Goal: Find specific page/section: Locate a particular part of the current website

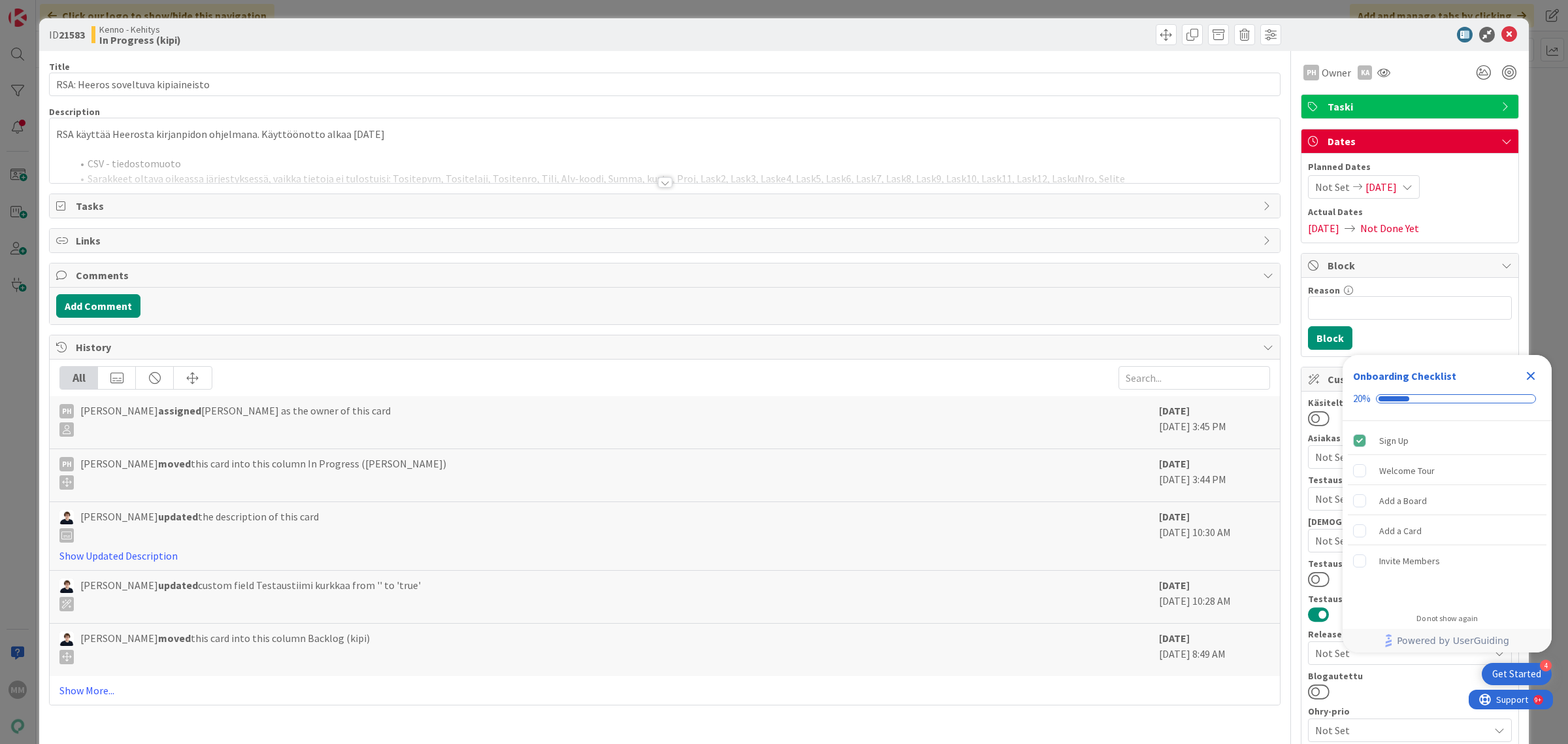
click at [1530, 369] on icon "Close Checklist" at bounding box center [1531, 376] width 16 height 16
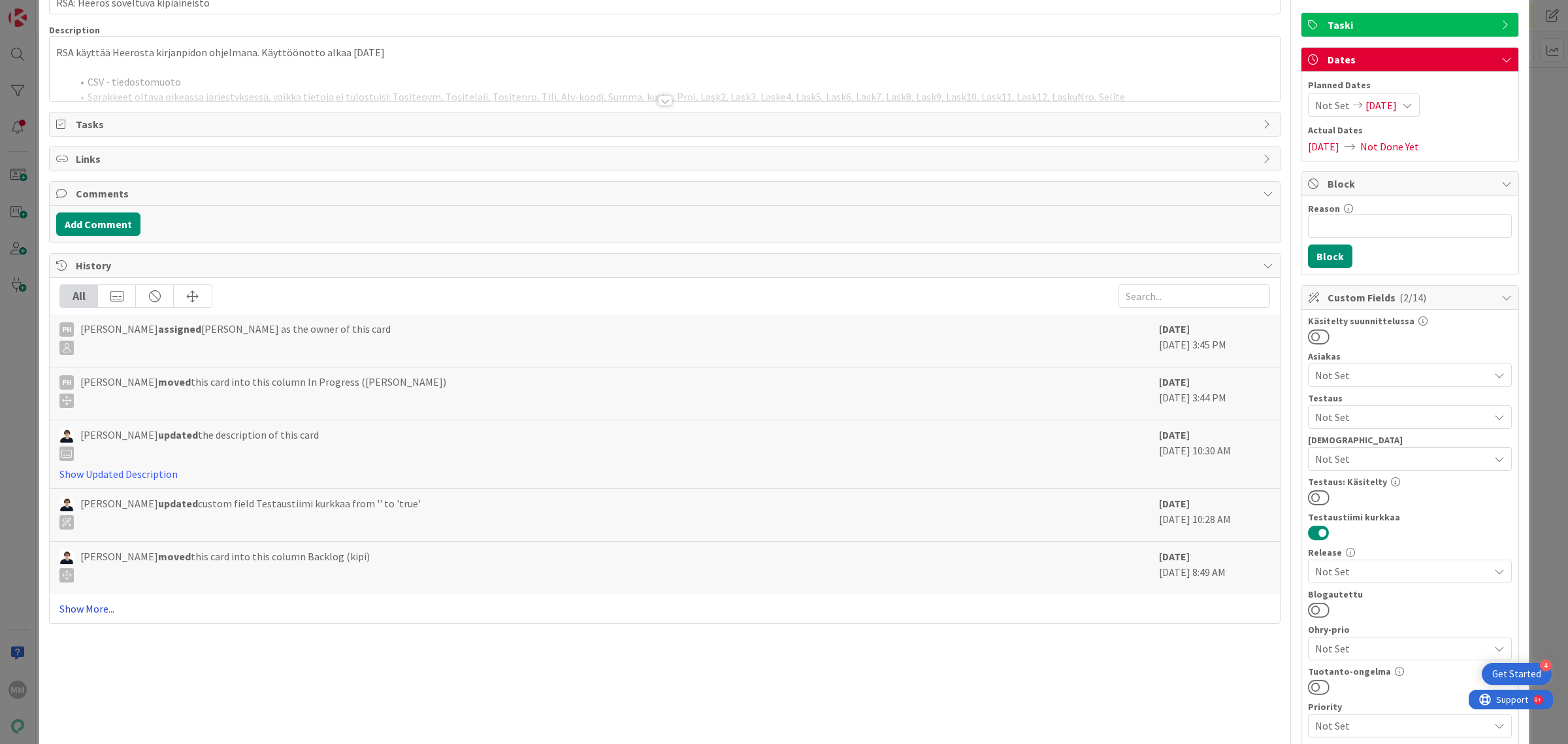
click at [95, 609] on link "Show More..." at bounding box center [665, 608] width 1210 height 16
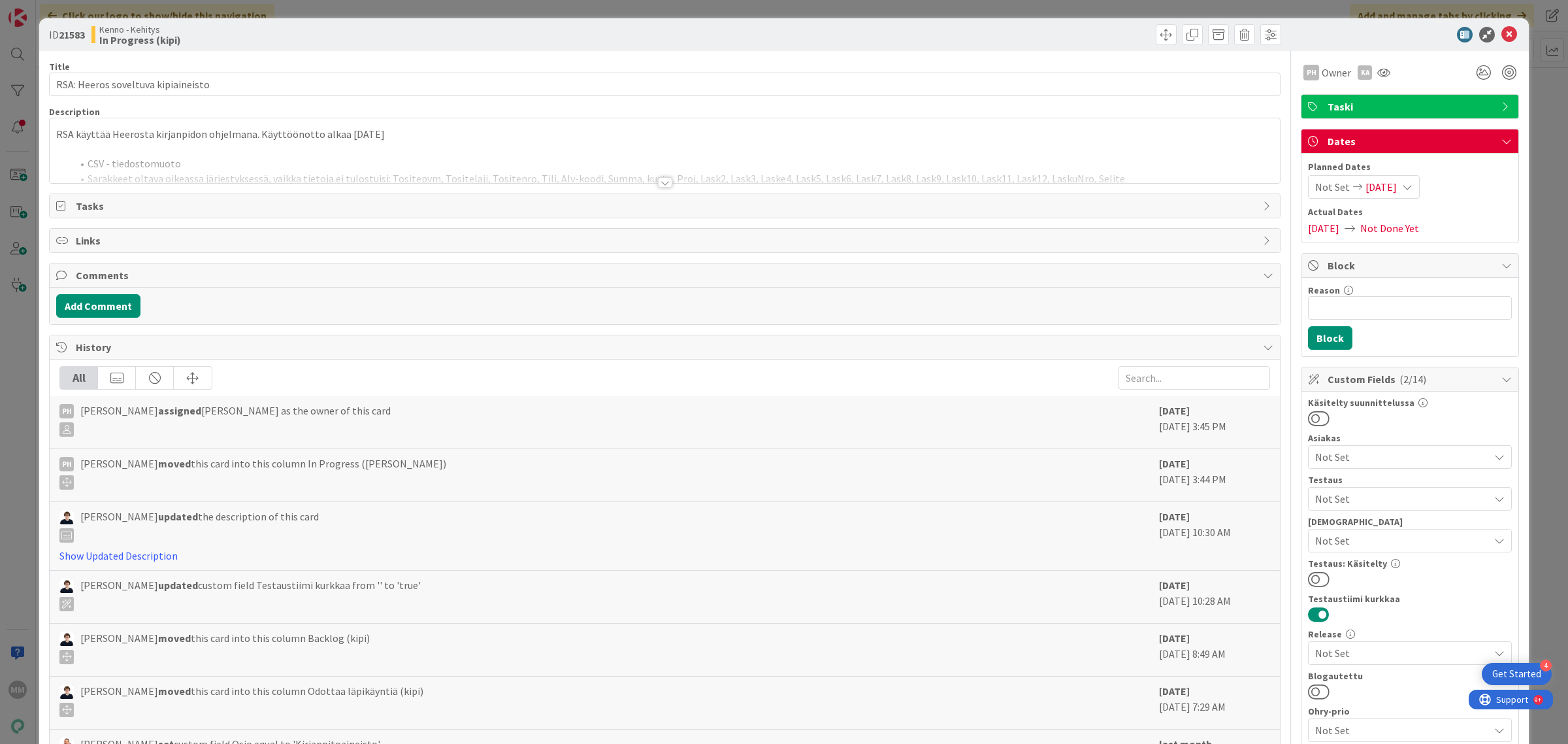
click at [658, 185] on div at bounding box center [665, 182] width 14 height 11
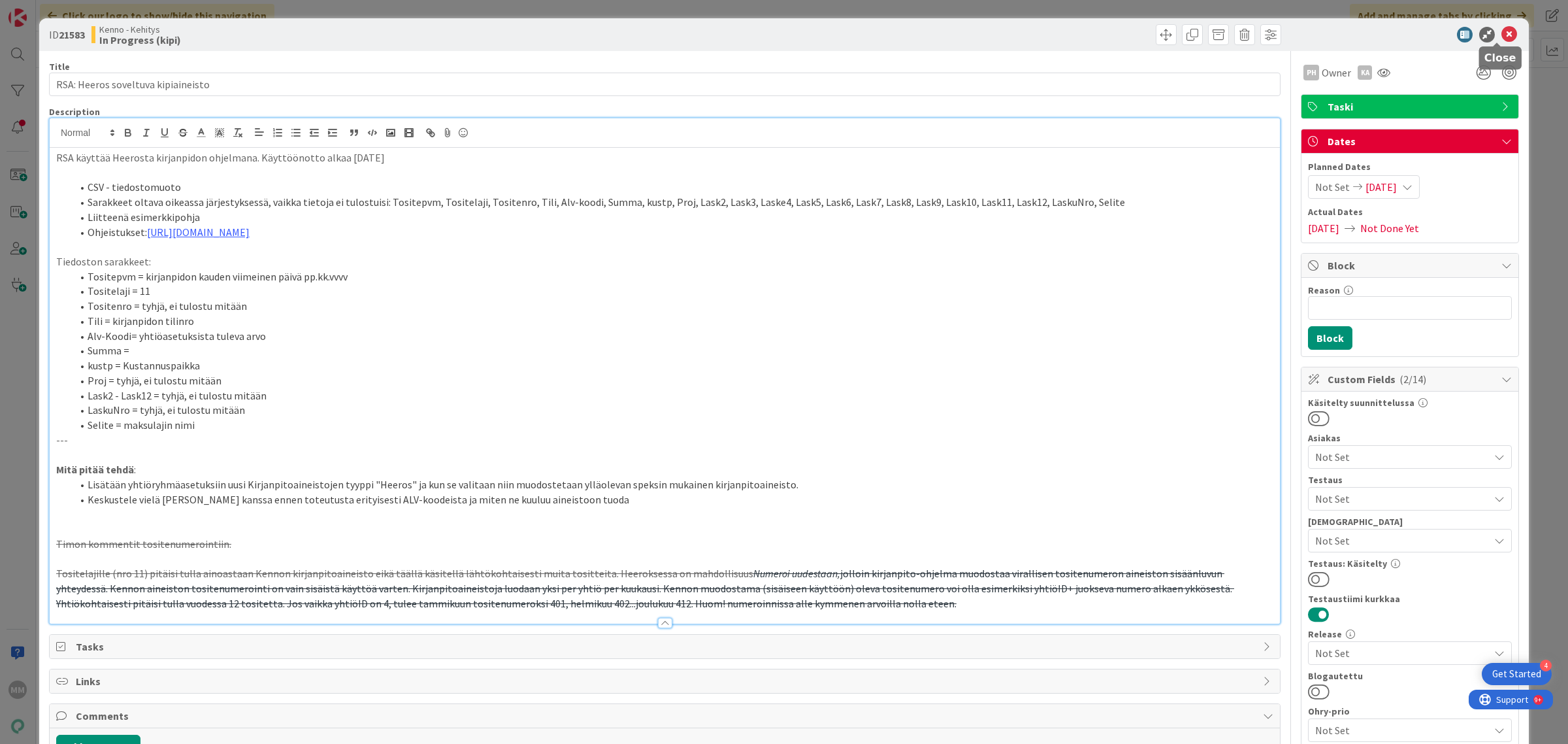
click at [1502, 31] on icon at bounding box center [1509, 34] width 16 height 16
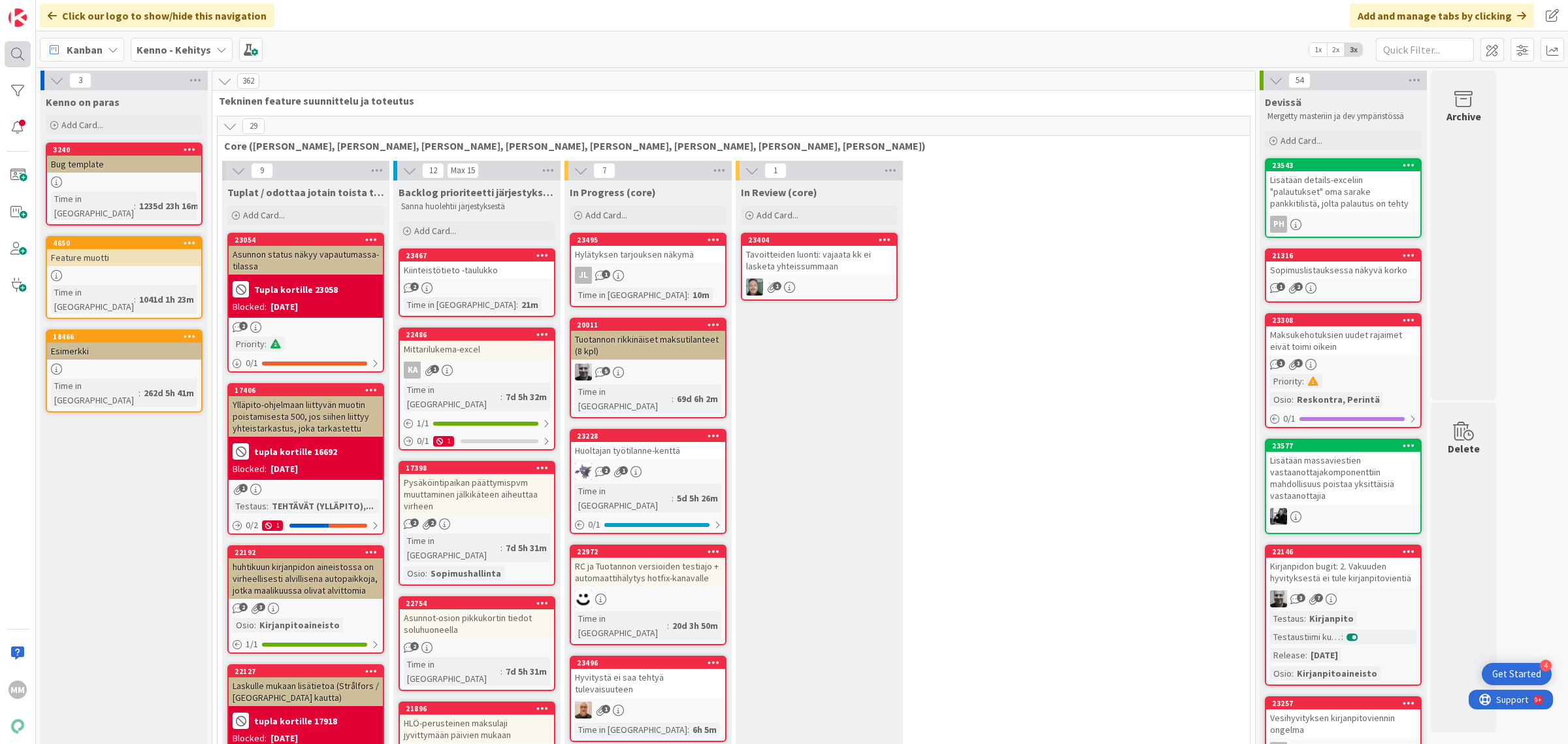
click at [11, 47] on div at bounding box center [18, 54] width 26 height 26
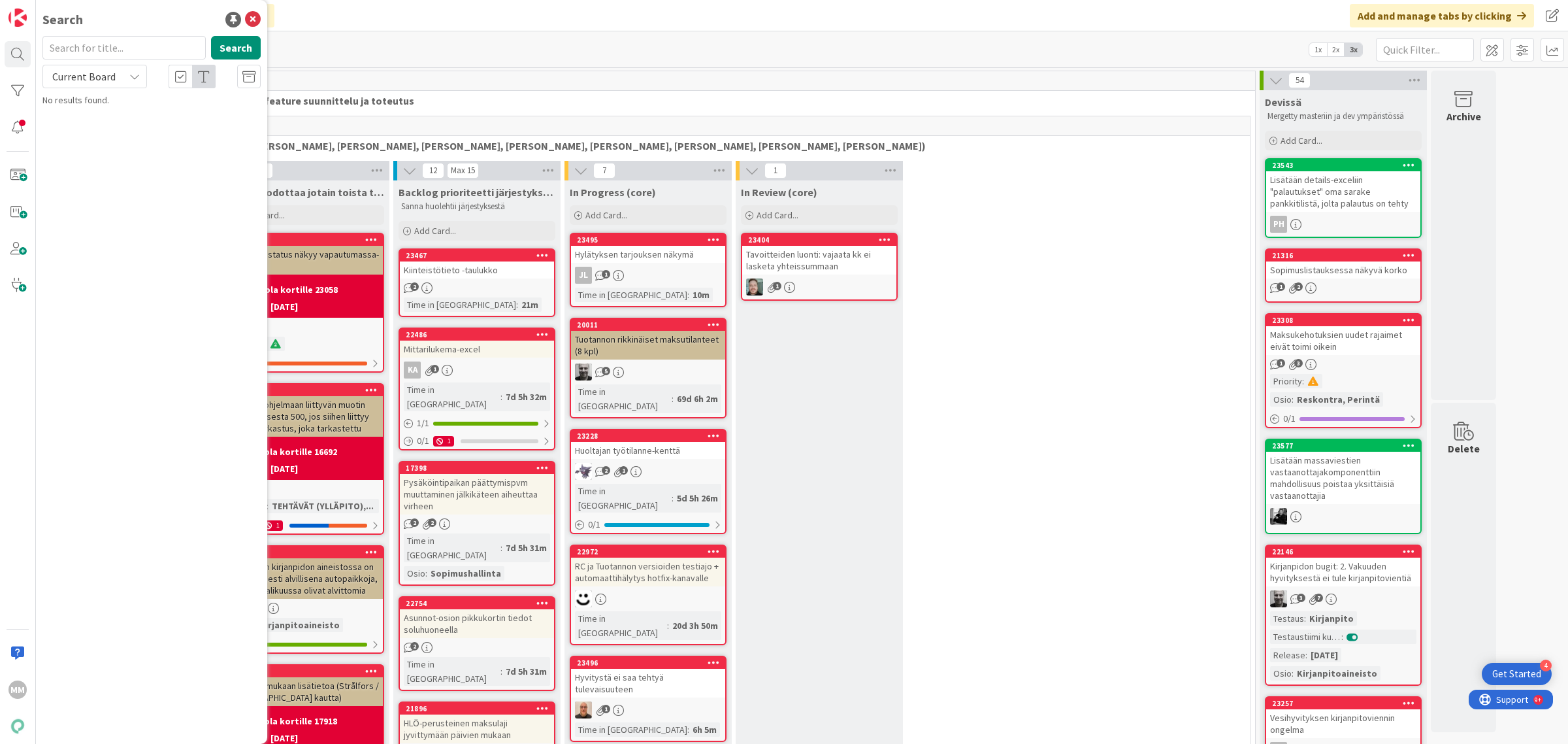
click at [88, 50] on input "text" at bounding box center [124, 48] width 163 height 23
type input "23665"
click at [229, 50] on button "Search" at bounding box center [236, 48] width 50 height 23
click at [123, 76] on div "Current Board" at bounding box center [94, 76] width 105 height 23
click at [111, 143] on div "Current Board All Boards" at bounding box center [117, 118] width 150 height 59
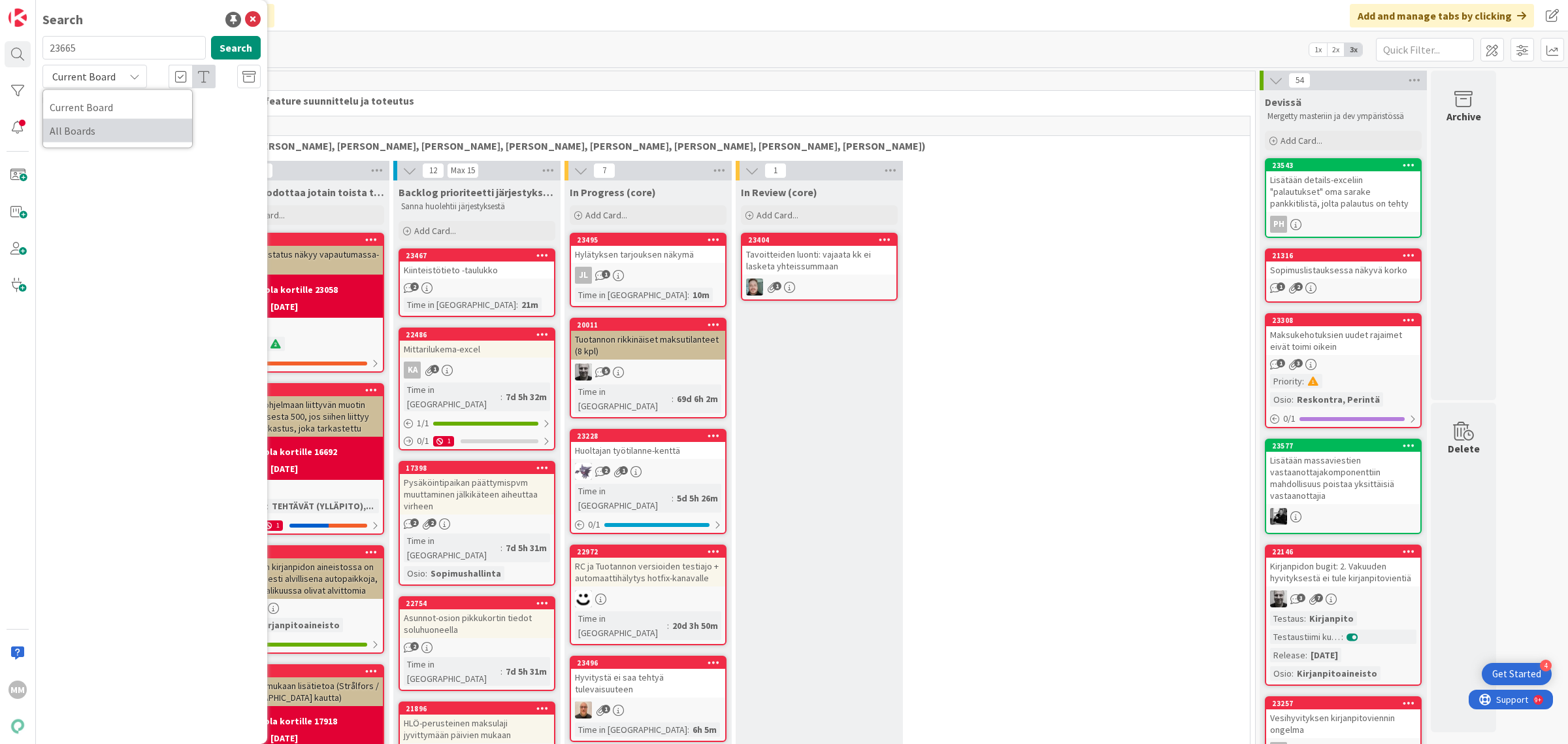
click at [113, 129] on span "All Boards" at bounding box center [117, 130] width 136 height 20
click at [168, 116] on span "[PERSON_NAME] lähetys jumittaa. Tarjous tulee spostiin, mutta sanoo että tarjou…" at bounding box center [156, 128] width 191 height 39
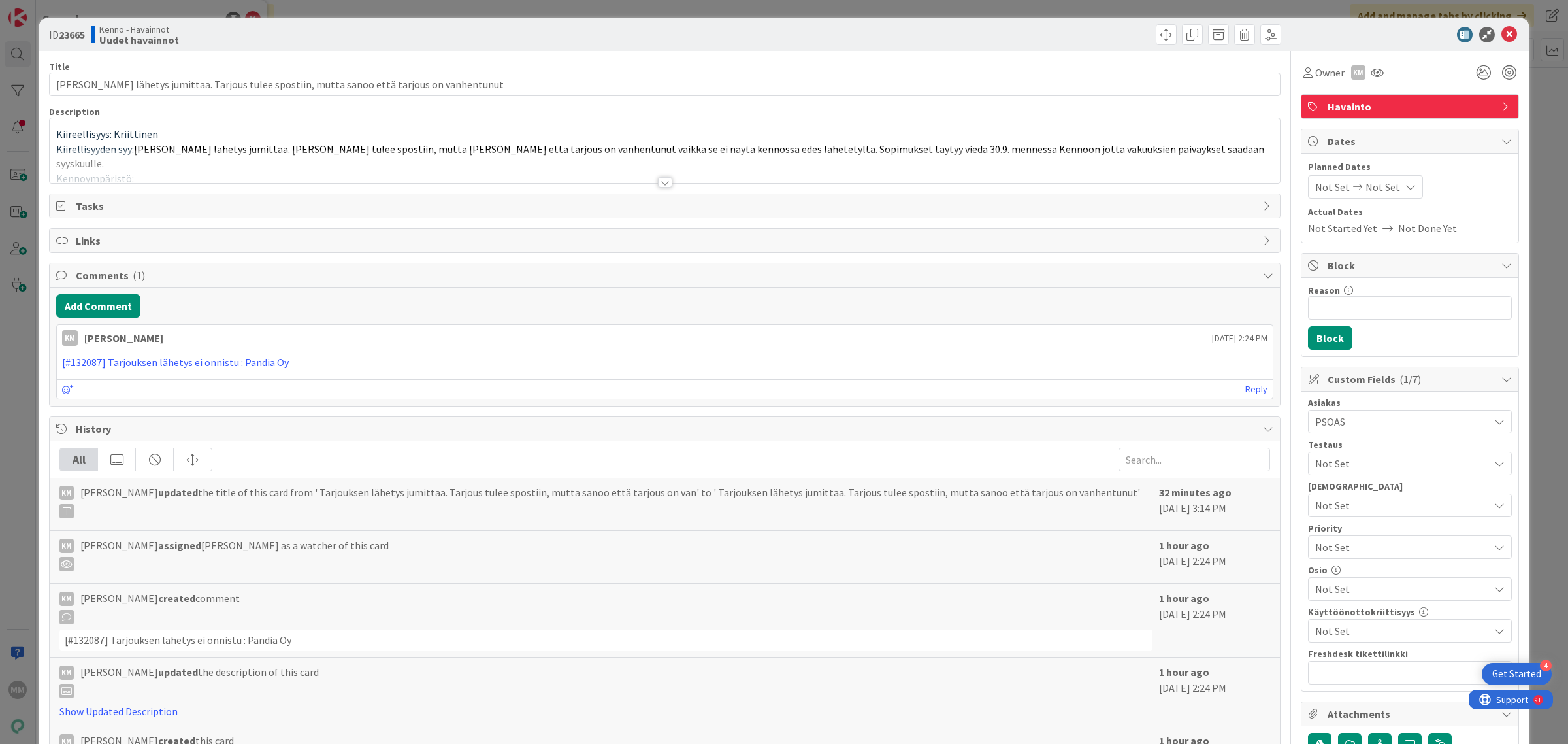
click at [664, 178] on div at bounding box center [665, 182] width 14 height 11
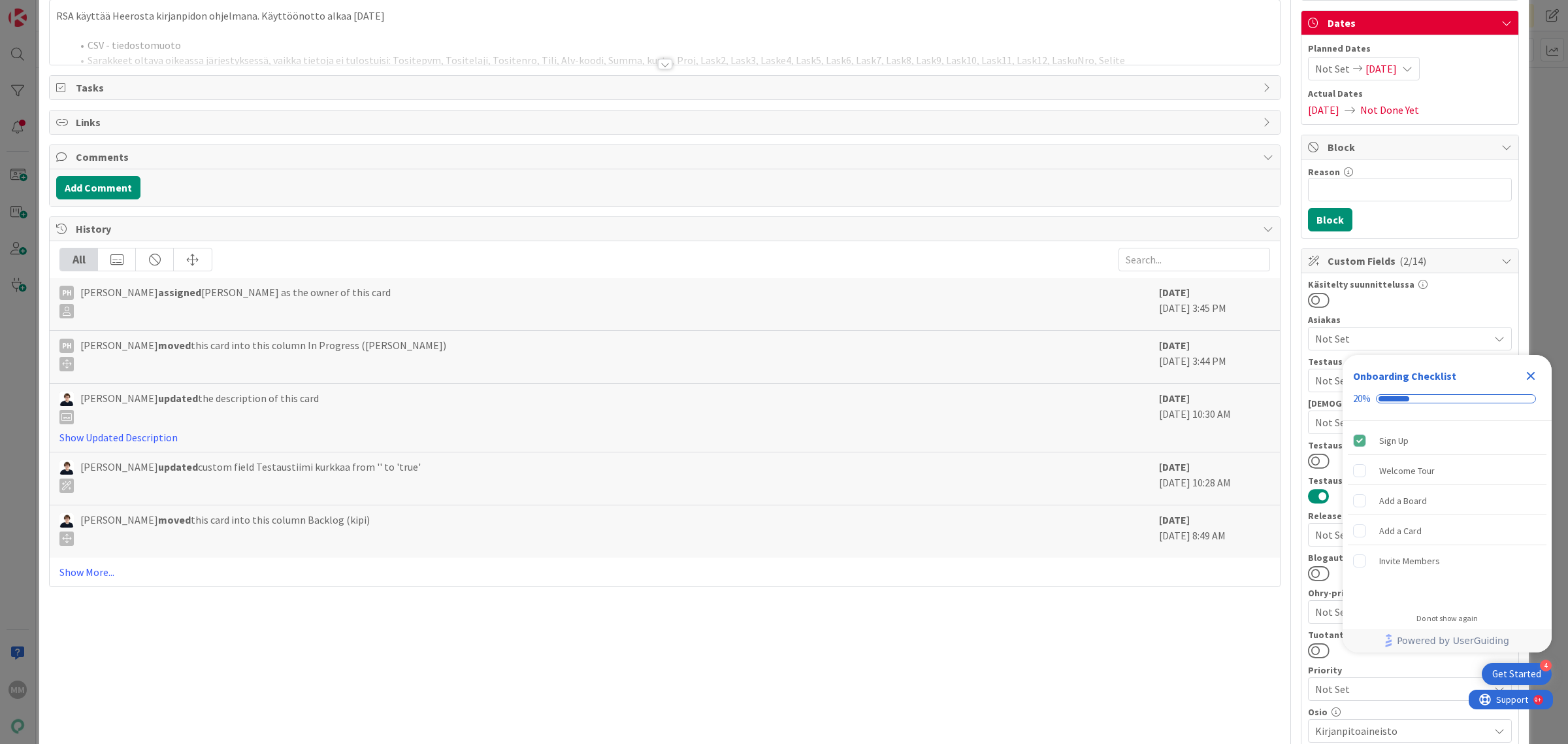
scroll to position [327, 0]
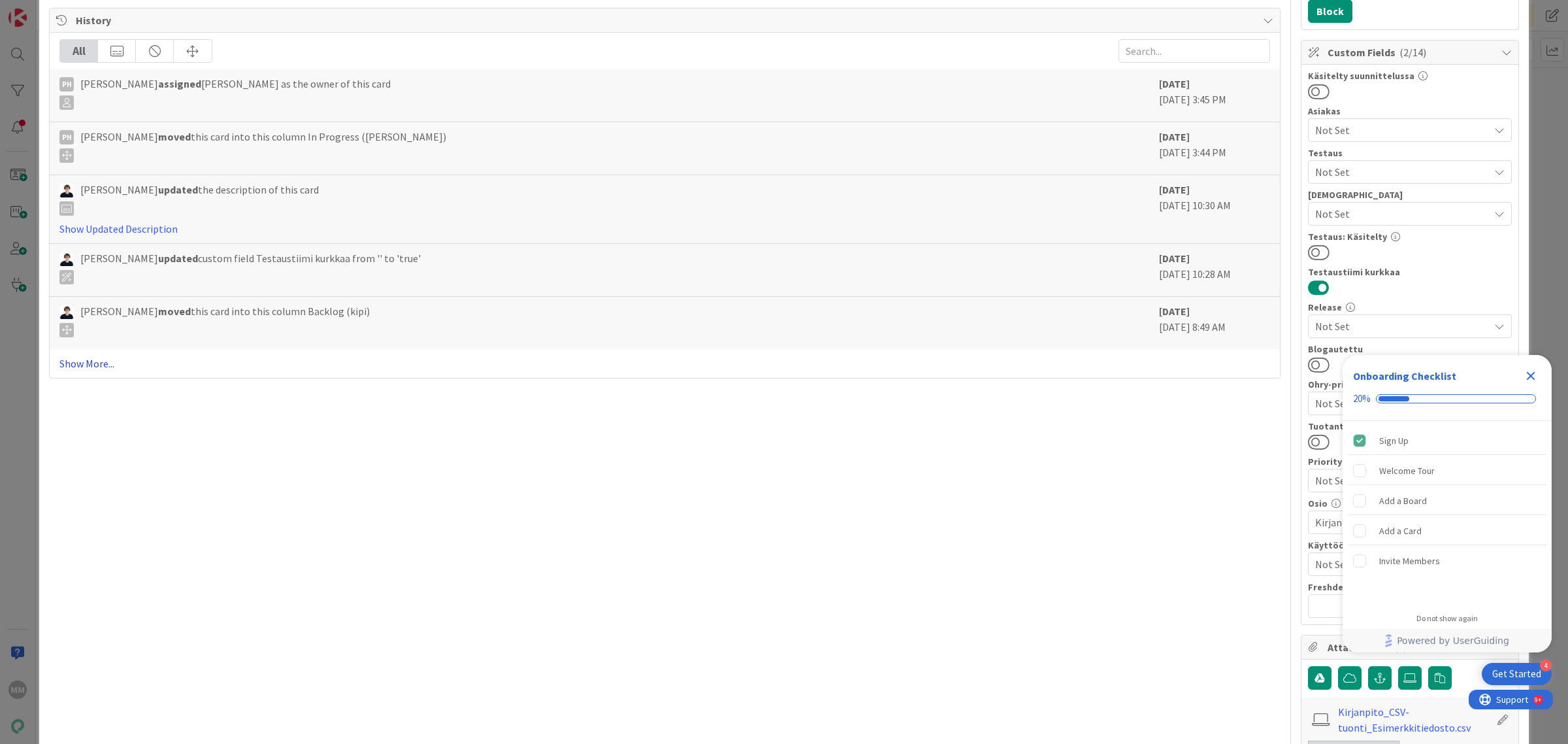
click at [83, 368] on link "Show More..." at bounding box center [665, 363] width 1210 height 16
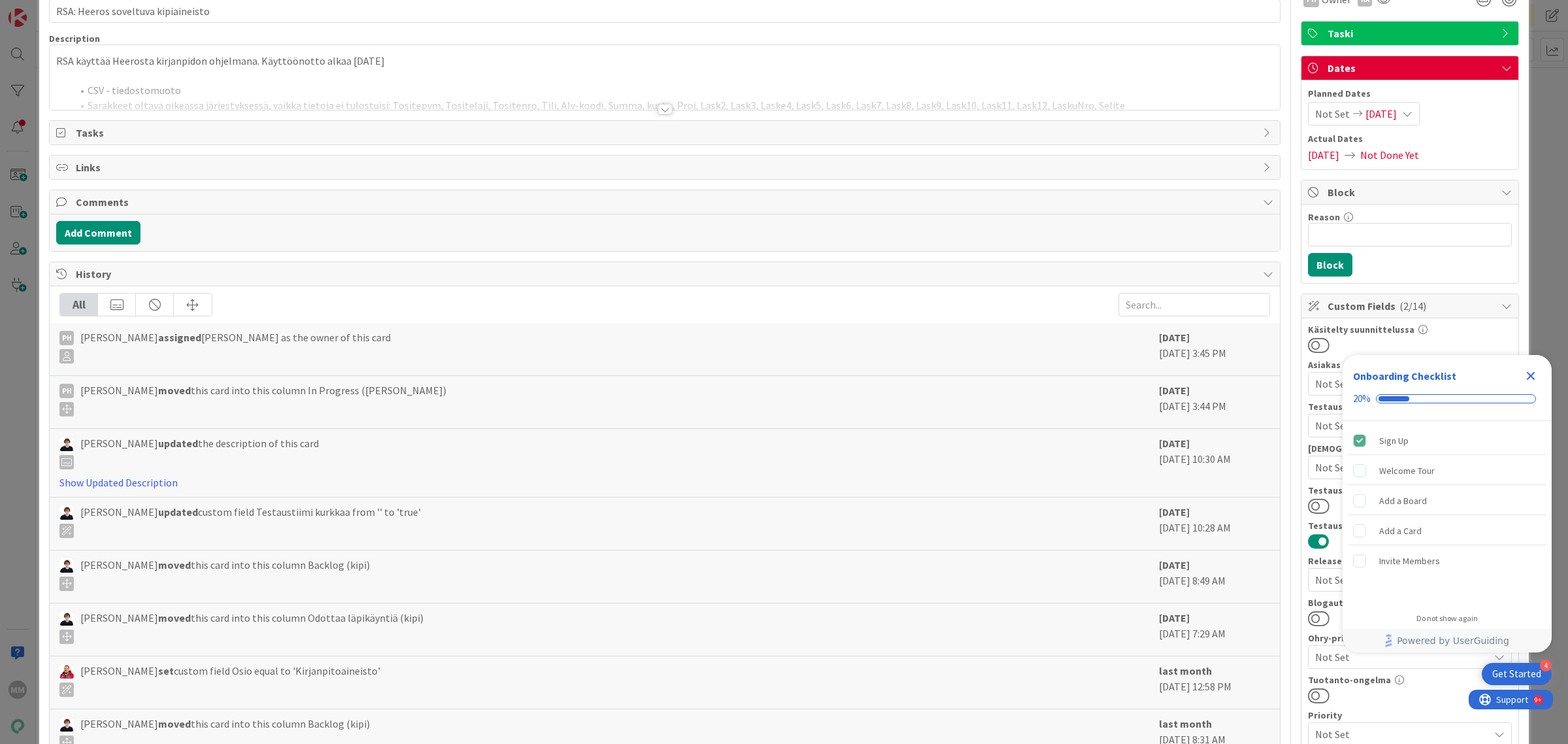
scroll to position [0, 0]
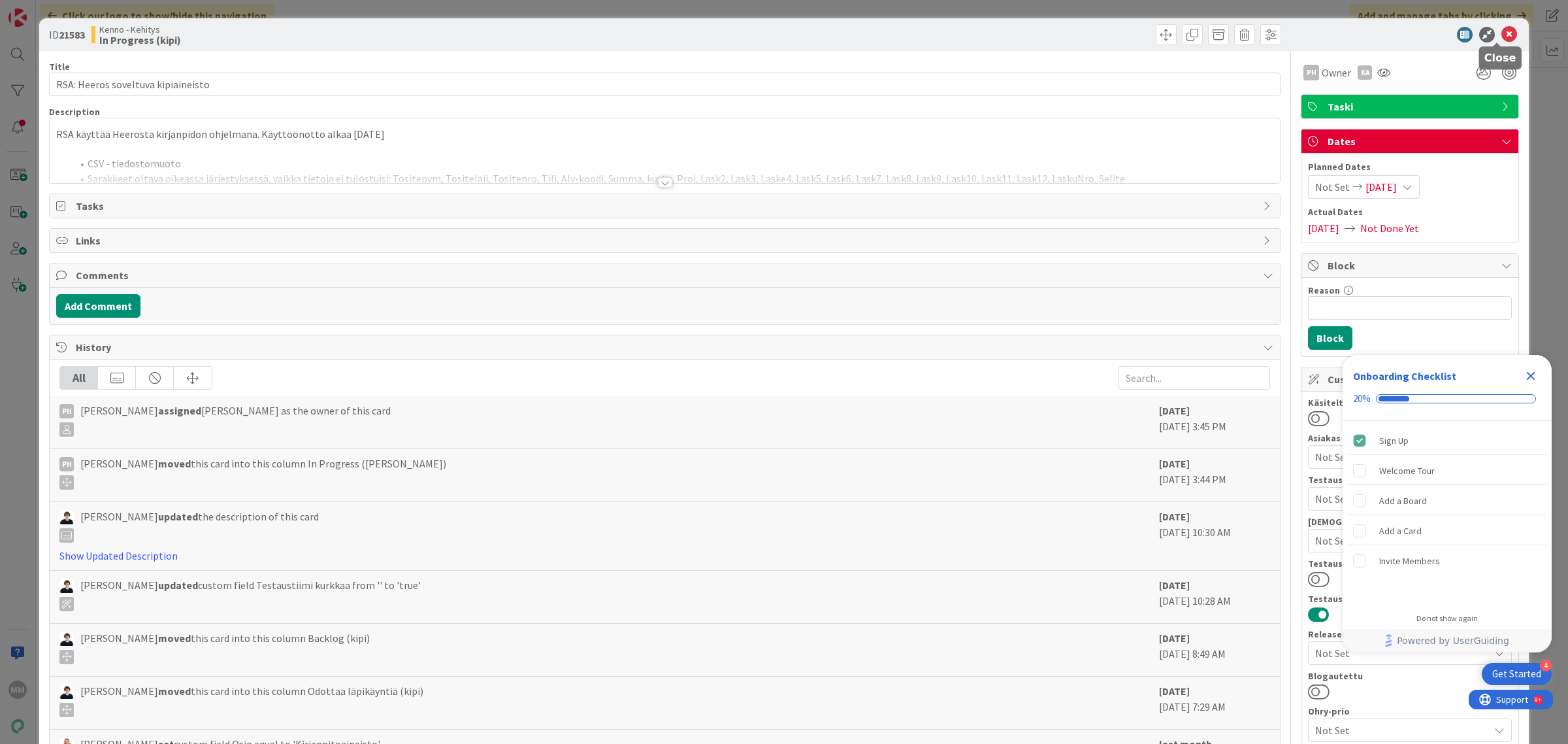
click at [1502, 38] on icon at bounding box center [1509, 34] width 16 height 16
